Goal: Information Seeking & Learning: Understand process/instructions

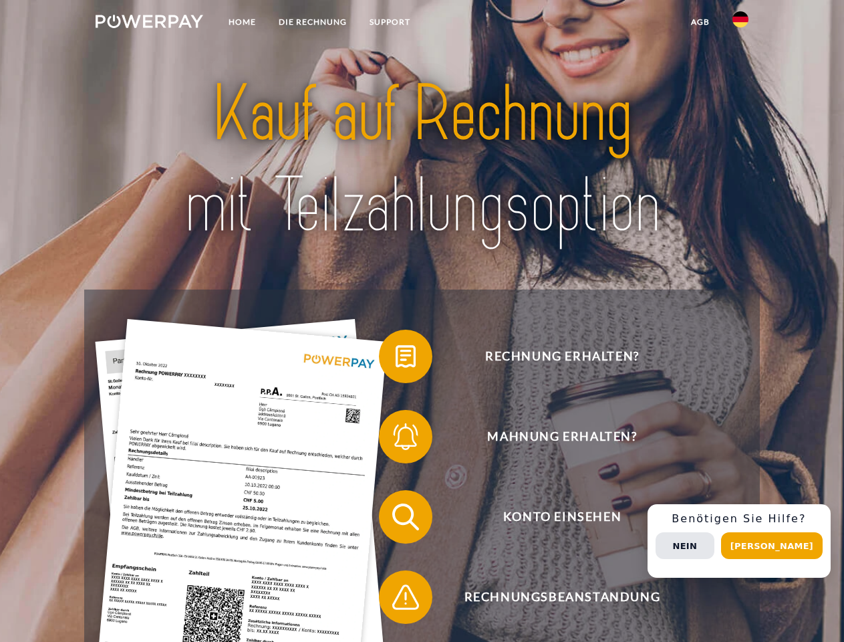
click at [149, 23] on img at bounding box center [150, 21] width 108 height 13
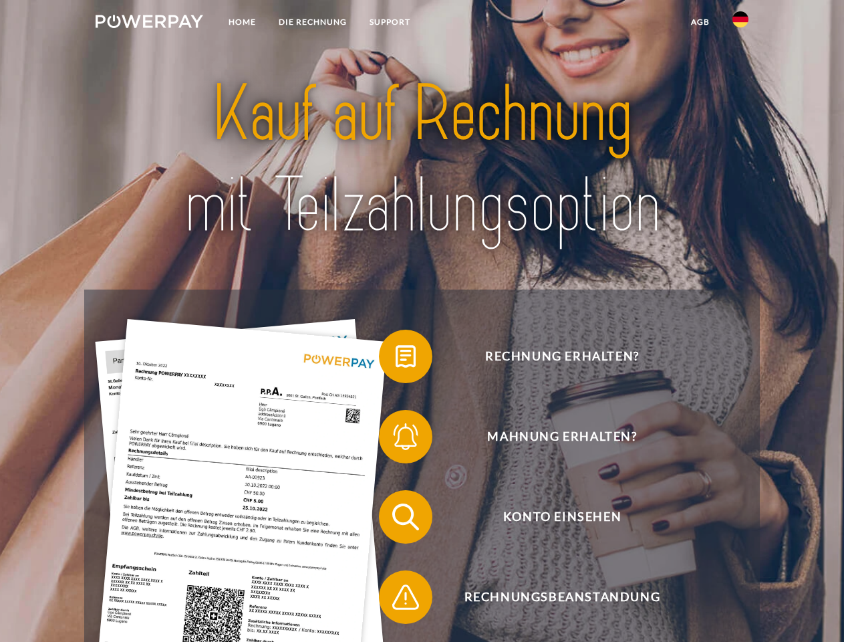
click at [741, 23] on img at bounding box center [741, 19] width 16 height 16
click at [700, 22] on link "agb" at bounding box center [700, 22] width 41 height 24
click at [396, 359] on span at bounding box center [385, 356] width 67 height 67
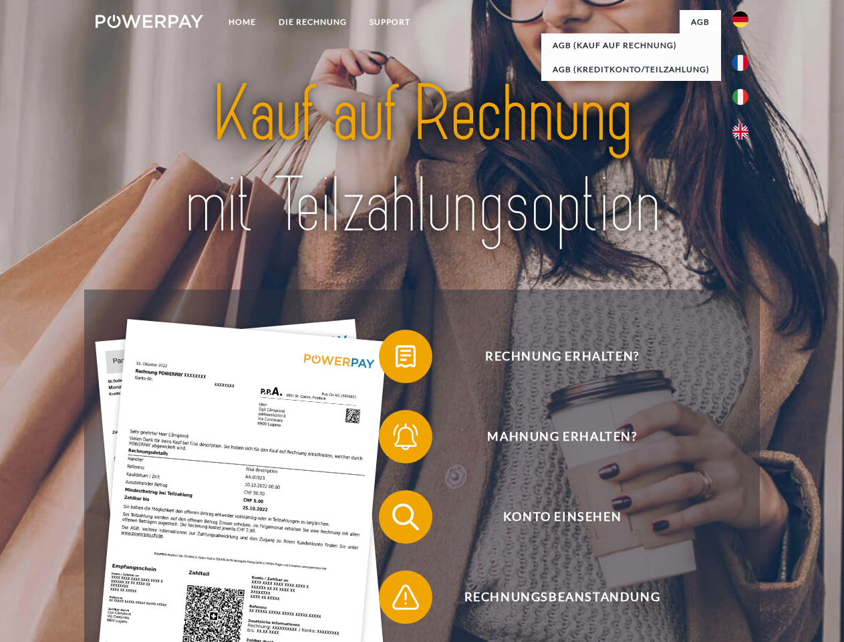
click at [396, 439] on span at bounding box center [385, 436] width 67 height 67
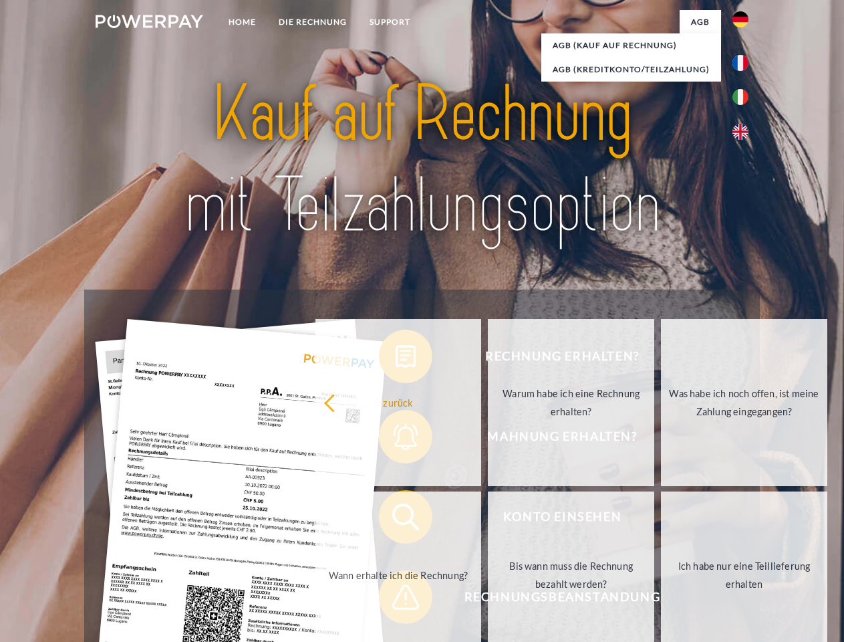
click at [488, 519] on link "Bis wann muss die Rechnung bezahlt werden?" at bounding box center [571, 574] width 166 height 167
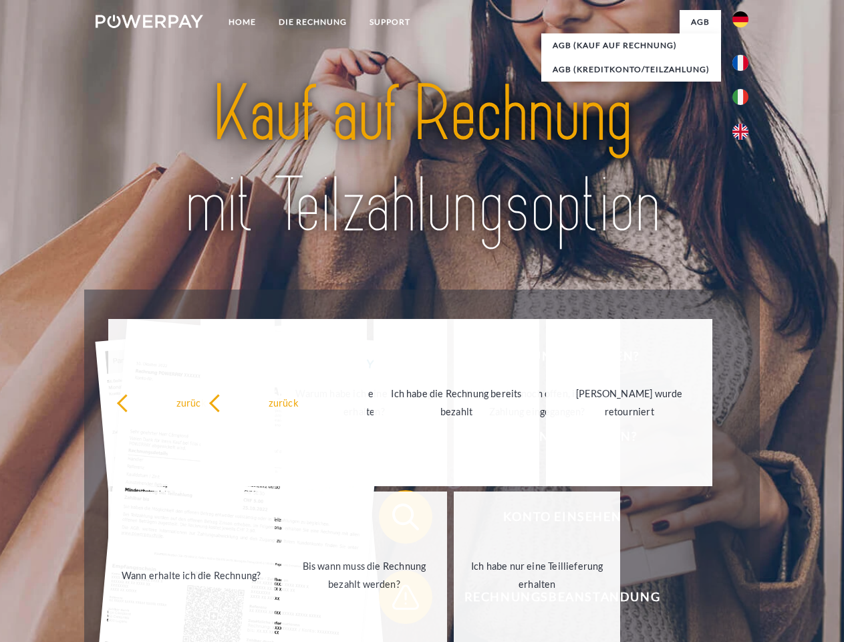
click at [396, 600] on span at bounding box center [385, 596] width 67 height 67
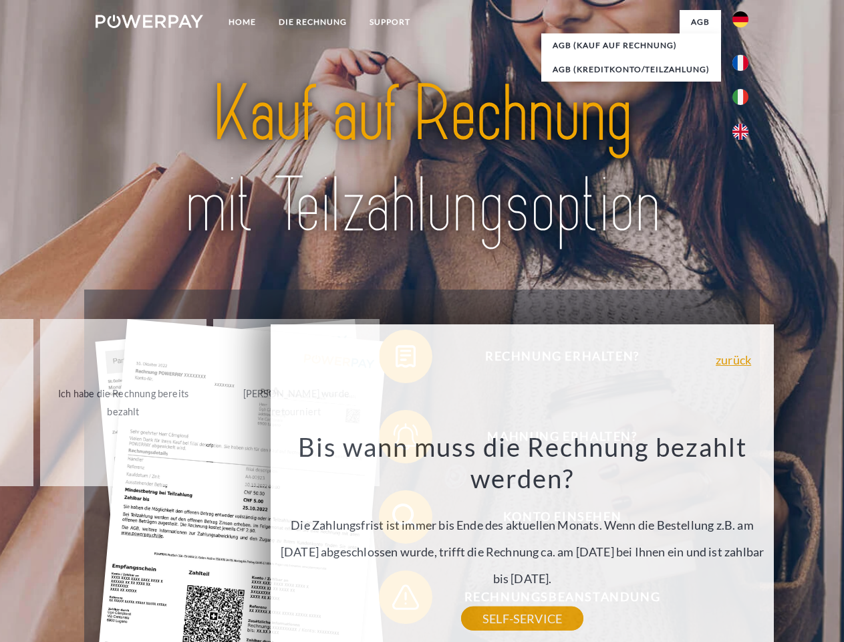
click at [744, 541] on div "Rechnung erhalten? Mahnung erhalten? Konto einsehen" at bounding box center [421, 556] width 675 height 535
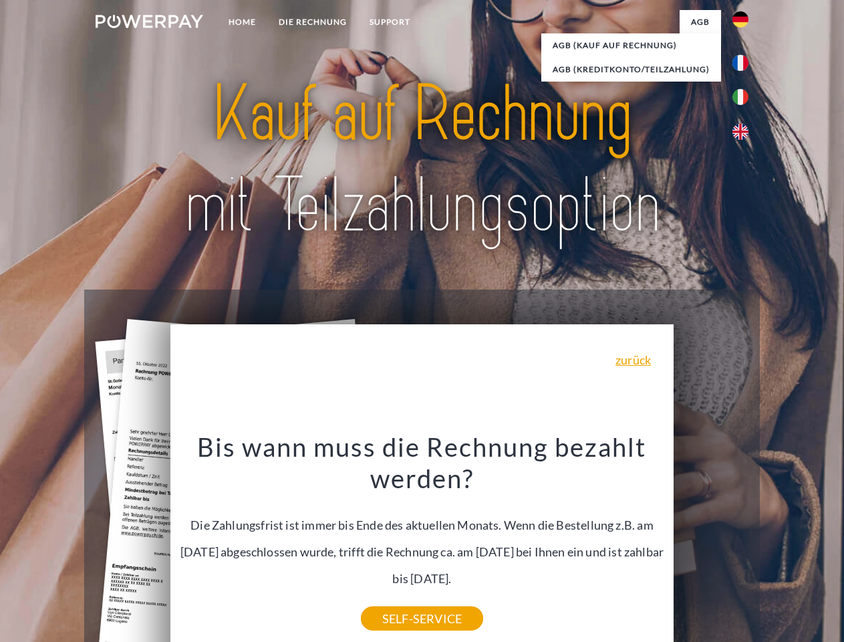
click at [711, 543] on span "Konto einsehen" at bounding box center [561, 516] width 327 height 53
click at [777, 545] on header "Home DIE RECHNUNG SUPPORT" at bounding box center [422, 461] width 844 height 923
